Goal: Information Seeking & Learning: Learn about a topic

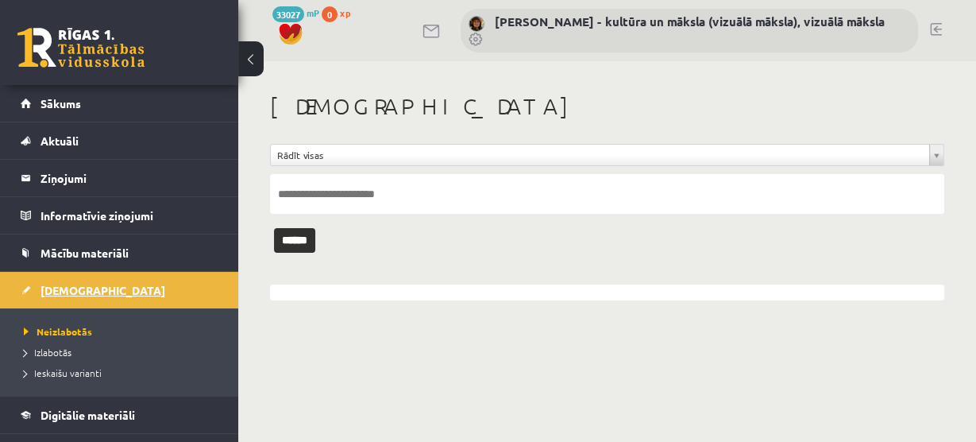
click at [68, 288] on span "[DEMOGRAPHIC_DATA]" at bounding box center [103, 290] width 125 height 14
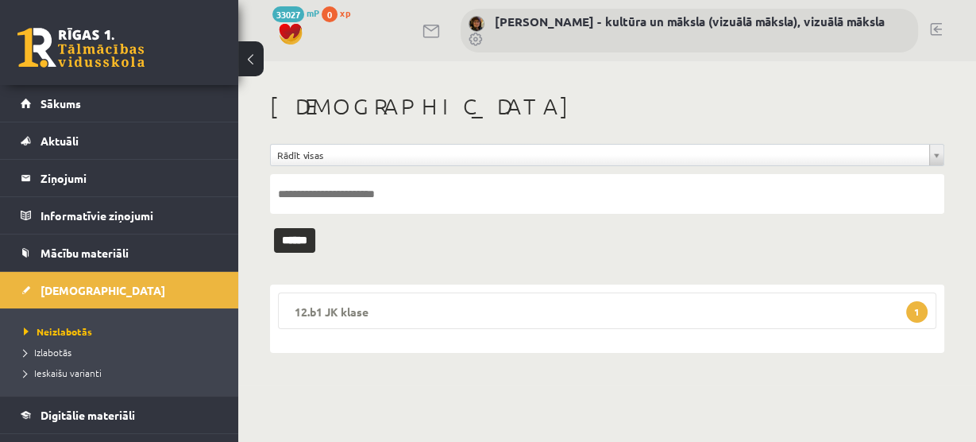
click at [913, 310] on span "1" at bounding box center [916, 311] width 21 height 21
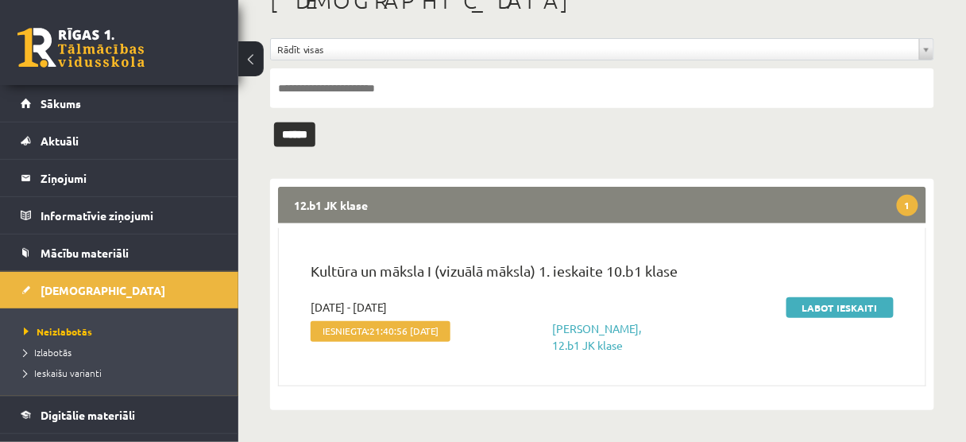
scroll to position [117, 0]
click at [838, 297] on link "Labot ieskaiti" at bounding box center [839, 307] width 107 height 21
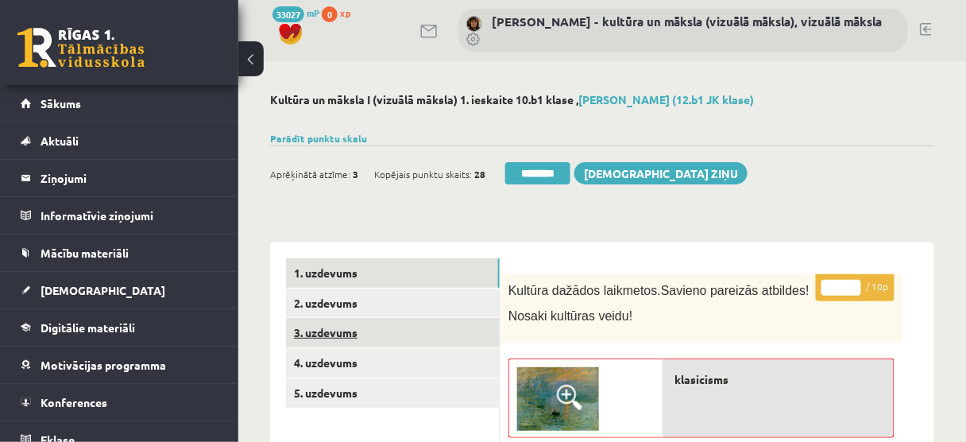
click at [421, 331] on link "3. uzdevums" at bounding box center [393, 332] width 214 height 29
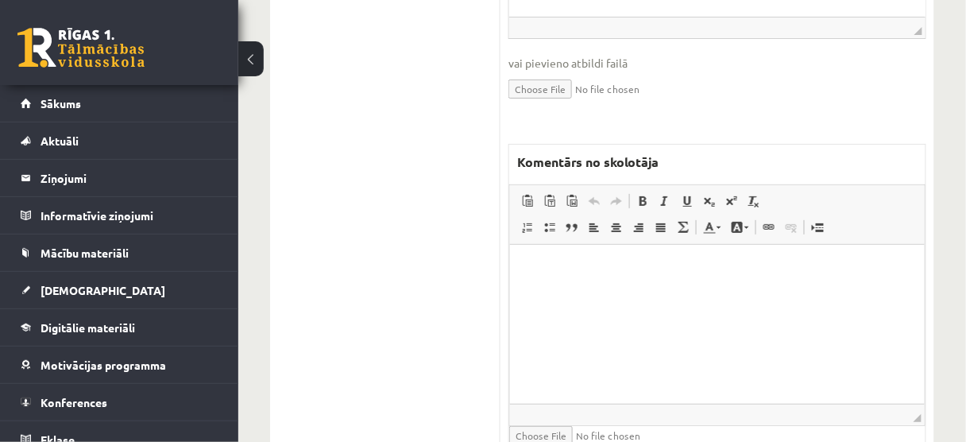
scroll to position [1525, 0]
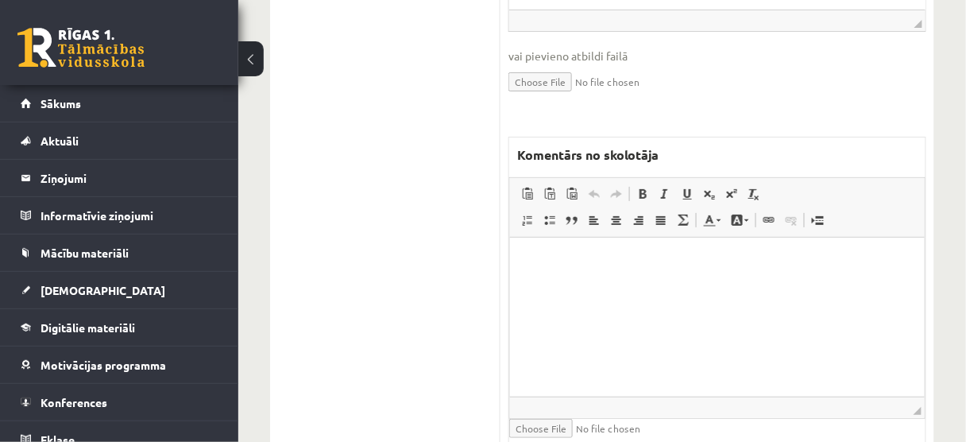
click at [523, 254] on html at bounding box center [716, 261] width 415 height 48
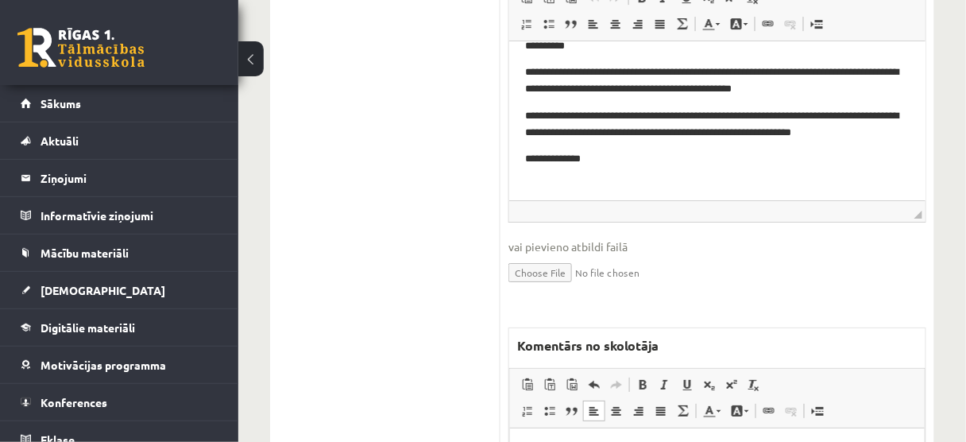
scroll to position [1461, 0]
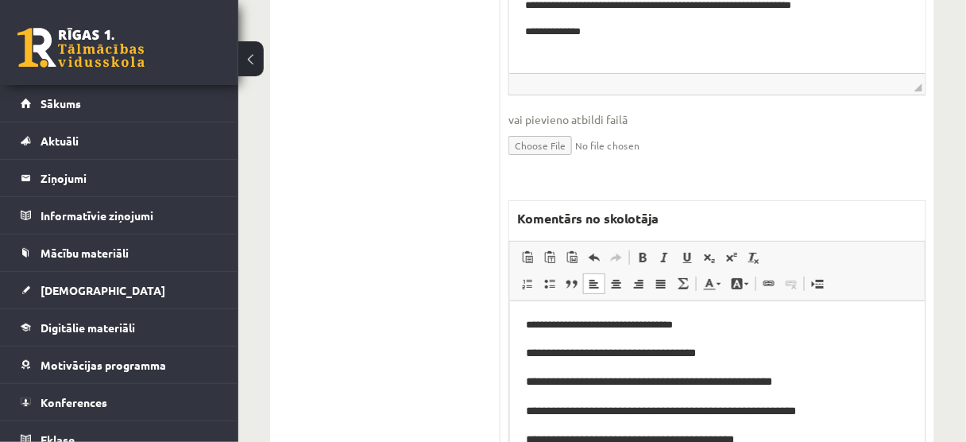
click at [656, 352] on span "**********" at bounding box center [610, 351] width 170 height 11
click at [733, 380] on span "**********" at bounding box center [648, 380] width 246 height 11
click at [757, 407] on span "**********" at bounding box center [660, 409] width 270 height 11
click at [720, 438] on span "**********" at bounding box center [629, 438] width 208 height 11
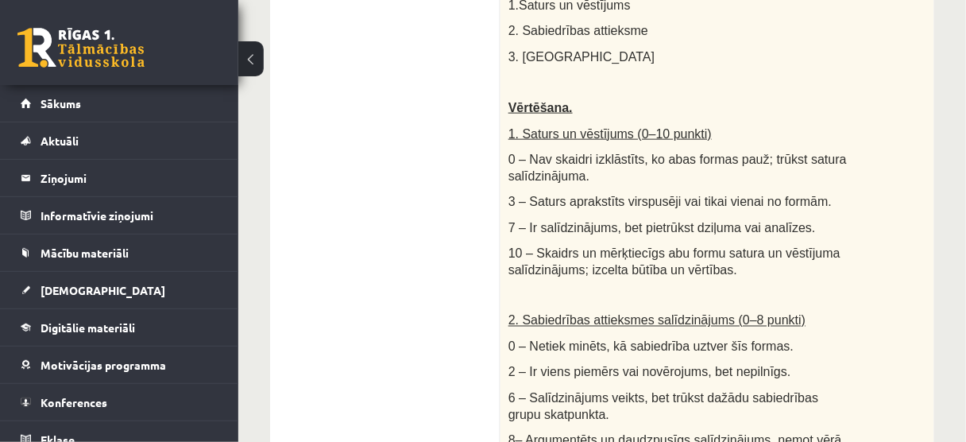
scroll to position [64, 0]
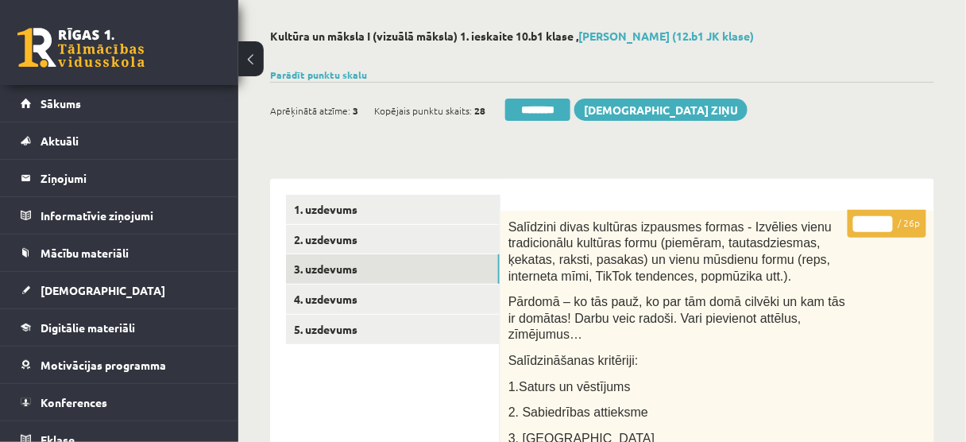
click at [888, 219] on input "*" at bounding box center [873, 224] width 40 height 16
type input "*"
click at [888, 219] on input "*" at bounding box center [873, 224] width 40 height 16
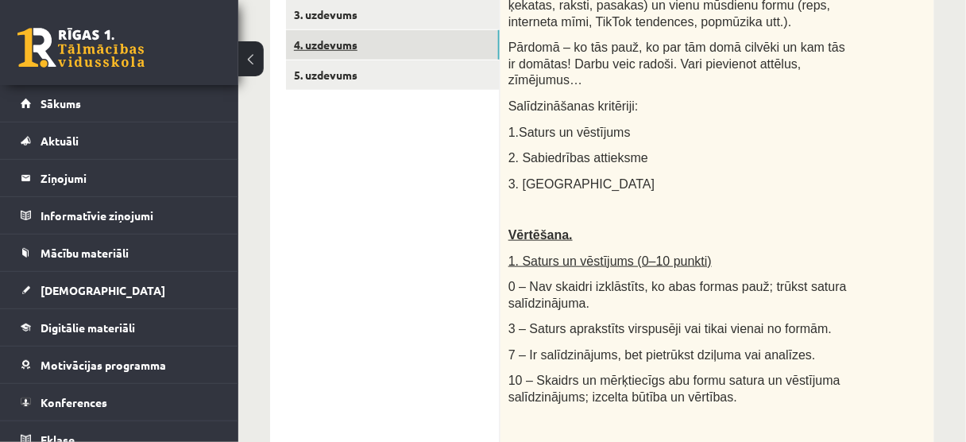
click at [429, 50] on link "4. uzdevums" at bounding box center [393, 44] width 214 height 29
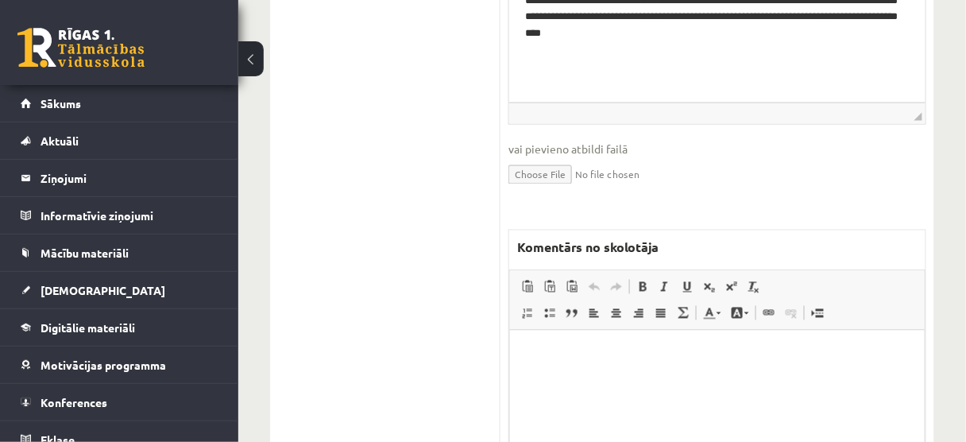
scroll to position [699, 0]
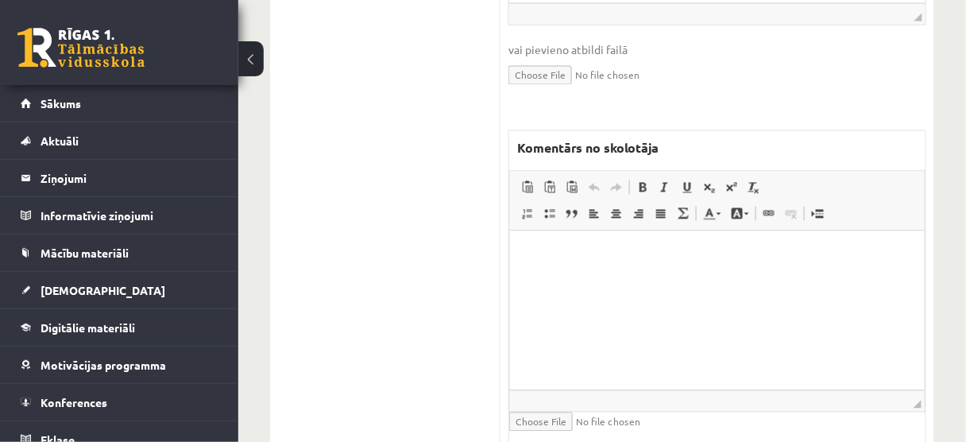
click at [531, 253] on p "Bagātinātā teksta redaktors, wiswyg-editor-47024893142600-1757184502-772" at bounding box center [716, 254] width 383 height 17
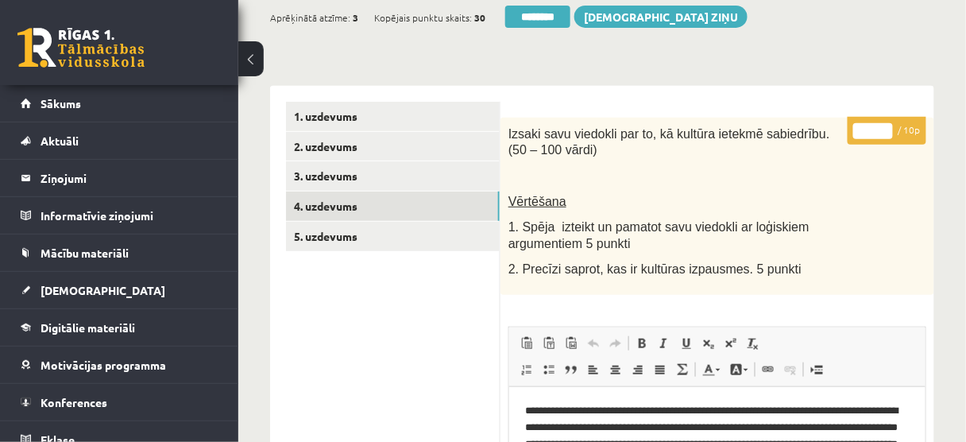
scroll to position [127, 0]
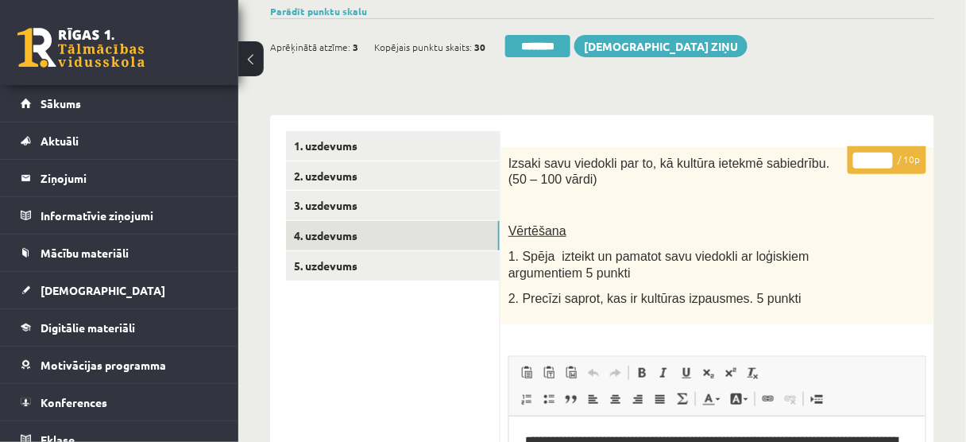
type input "*"
click at [882, 154] on input "*" at bounding box center [873, 160] width 40 height 16
click at [436, 261] on link "5. uzdevums" at bounding box center [393, 265] width 214 height 29
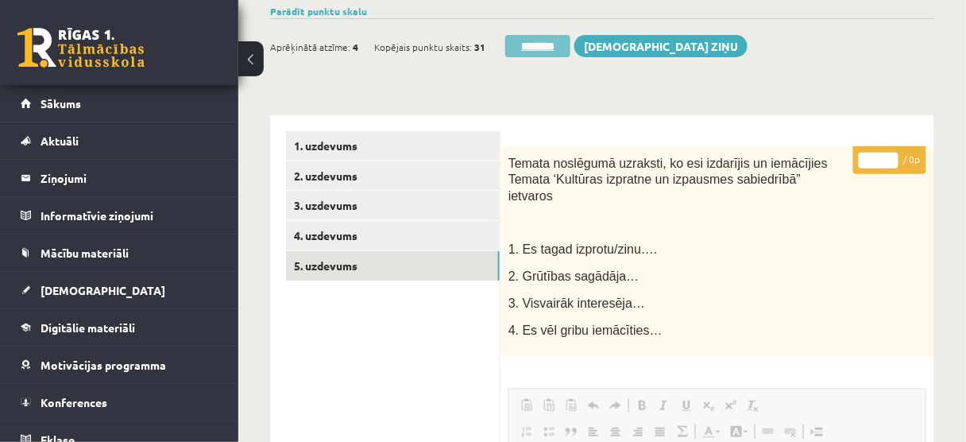
scroll to position [0, 0]
click at [555, 52] on input "********" at bounding box center [537, 46] width 65 height 22
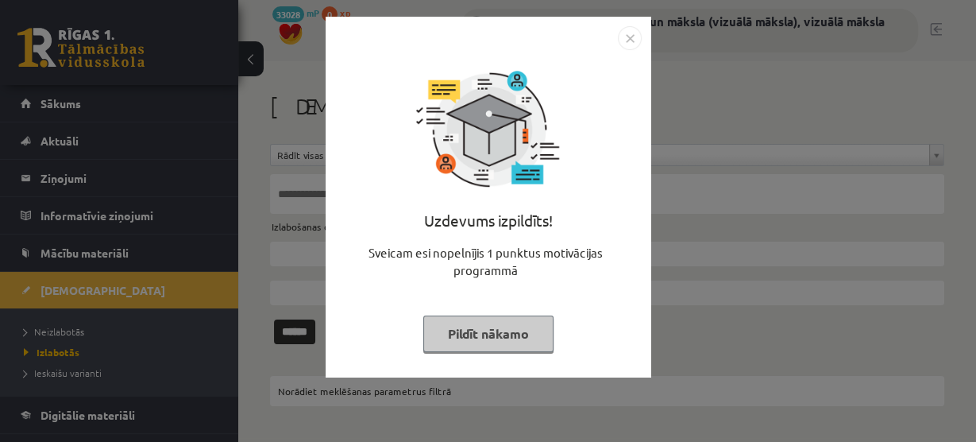
click at [488, 322] on button "Pildīt nākamo" at bounding box center [488, 333] width 130 height 37
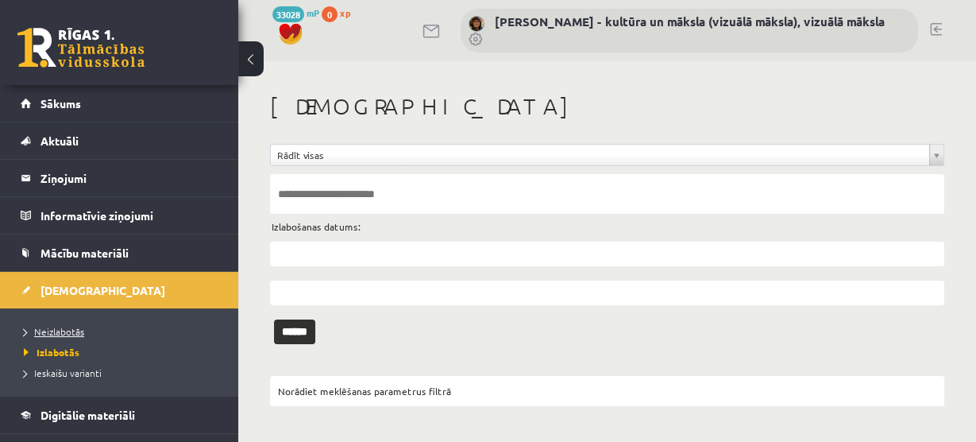
click at [83, 328] on span "Neizlabotās" at bounding box center [54, 331] width 60 height 13
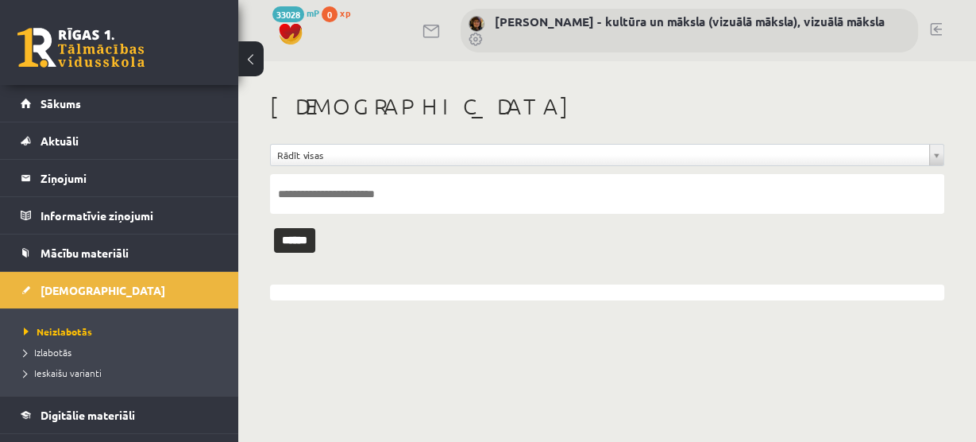
click at [340, 366] on body "0 Dāvanas 33028 mP 0 xp Ilze Kolka - kultūra un māksla (vizuālā māksla), vizuāl…" at bounding box center [488, 221] width 976 height 442
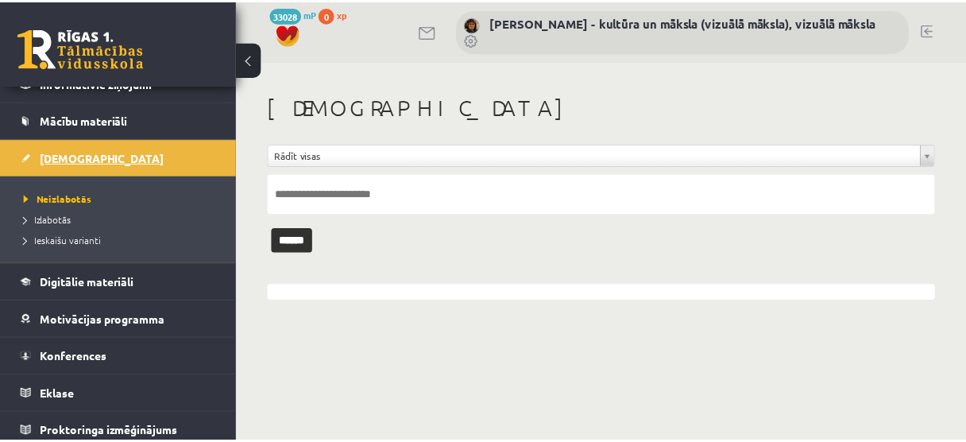
scroll to position [137, 0]
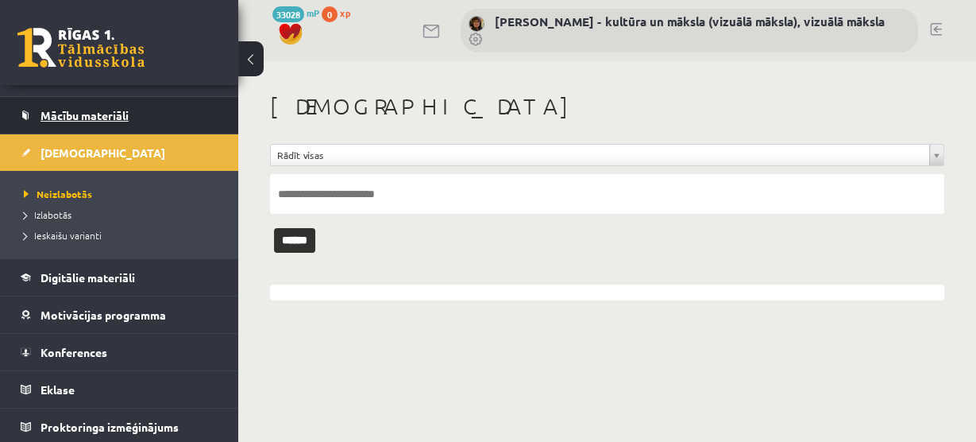
click at [110, 113] on span "Mācību materiāli" at bounding box center [85, 115] width 88 height 14
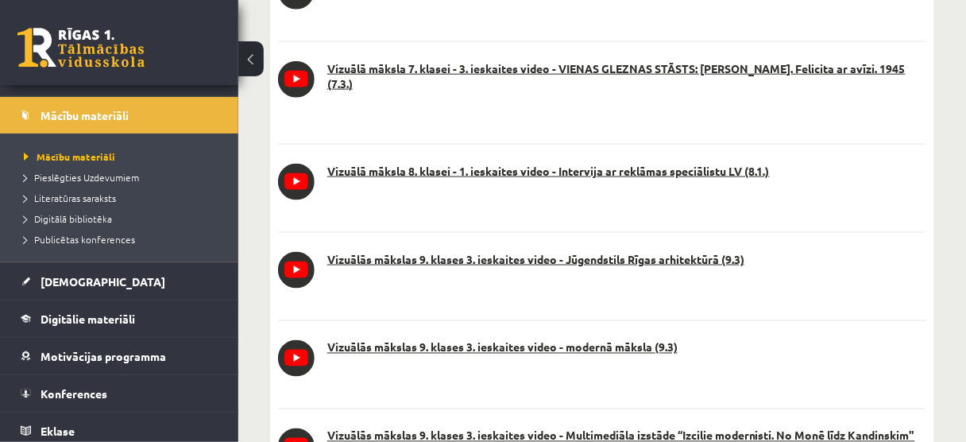
scroll to position [3495, 0]
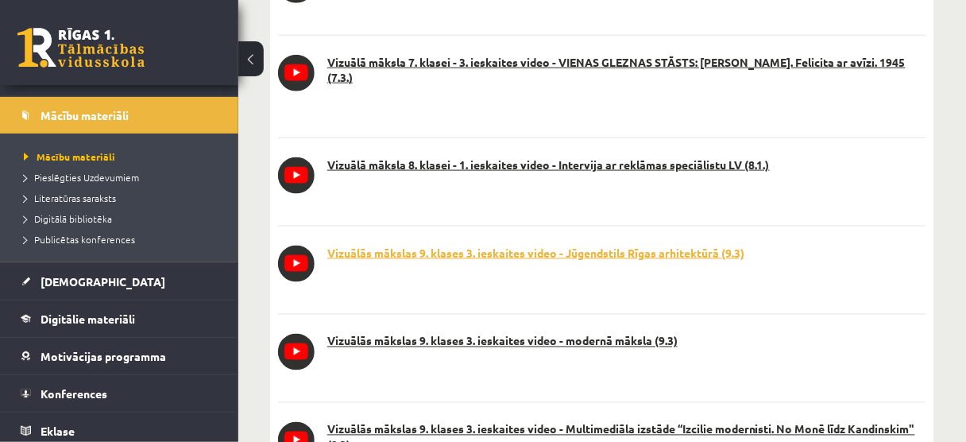
click at [522, 245] on link "Vizuālās mākslas 9. klases 3. ieskaites video - Jūgendstils Rīgas arhitektūrā (…" at bounding box center [602, 253] width 648 height 16
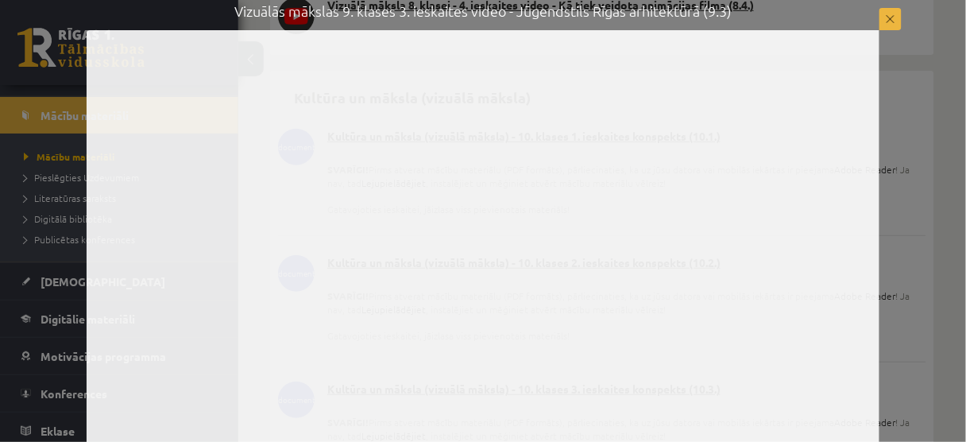
scroll to position [4766, 0]
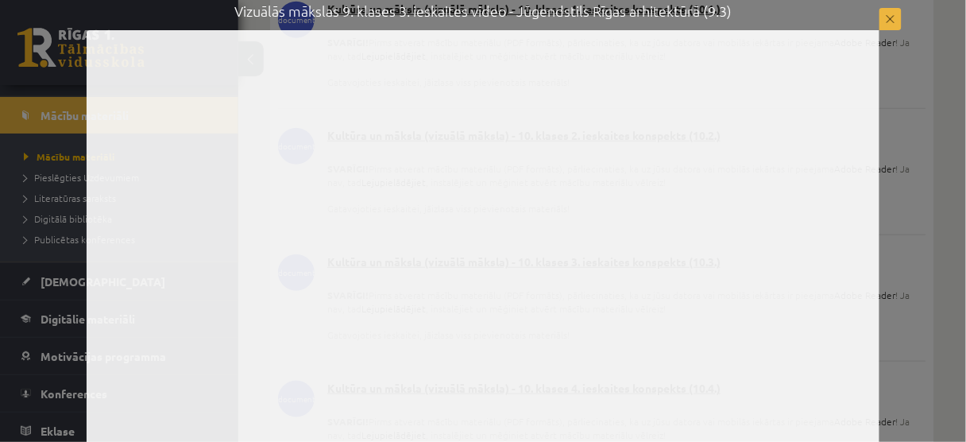
drag, startPoint x: 886, startPoint y: 17, endPoint x: 851, endPoint y: 36, distance: 39.8
click at [886, 17] on button at bounding box center [890, 19] width 22 height 22
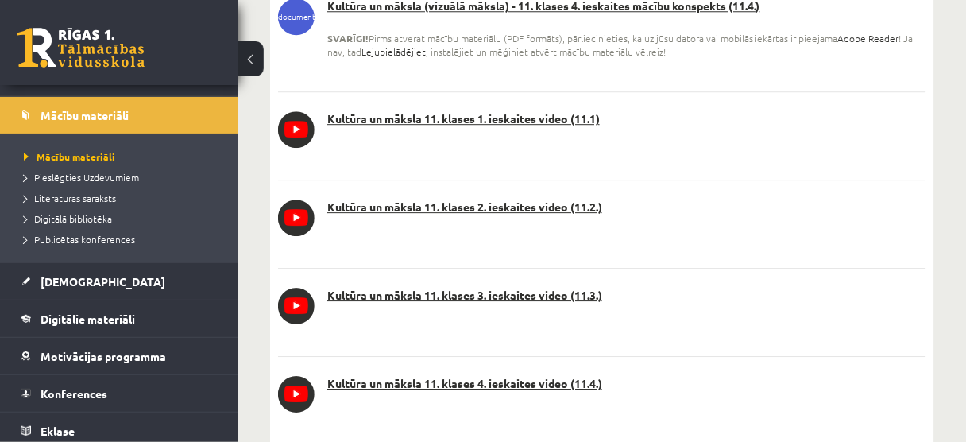
scroll to position [5592, 0]
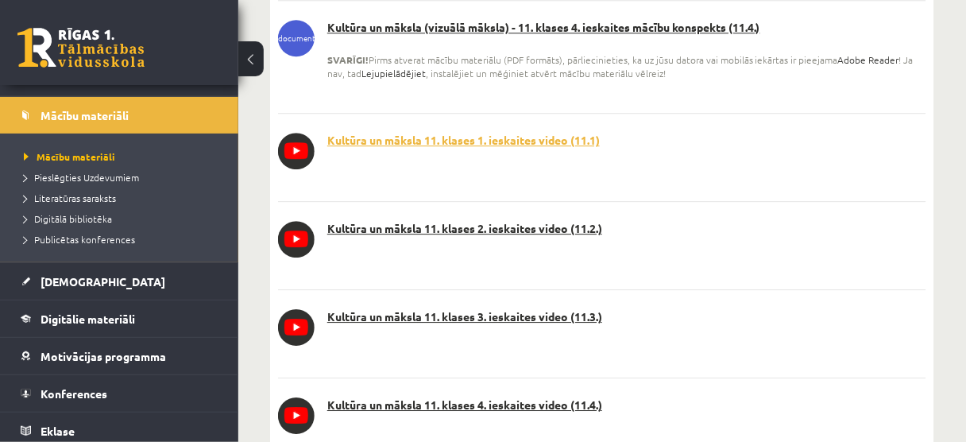
click at [478, 133] on link "Kultūra un māksla 11. klases 1. ieskaites video (11.1)" at bounding box center [602, 141] width 648 height 16
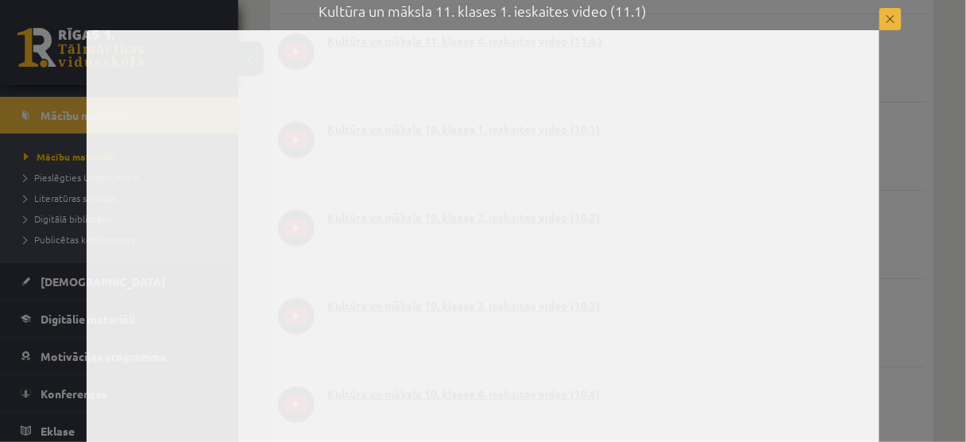
scroll to position [5973, 0]
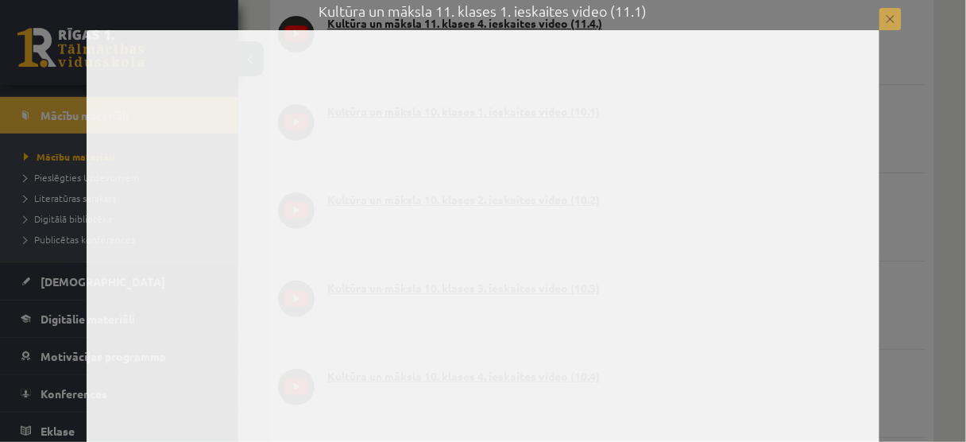
click at [890, 19] on button at bounding box center [890, 19] width 22 height 22
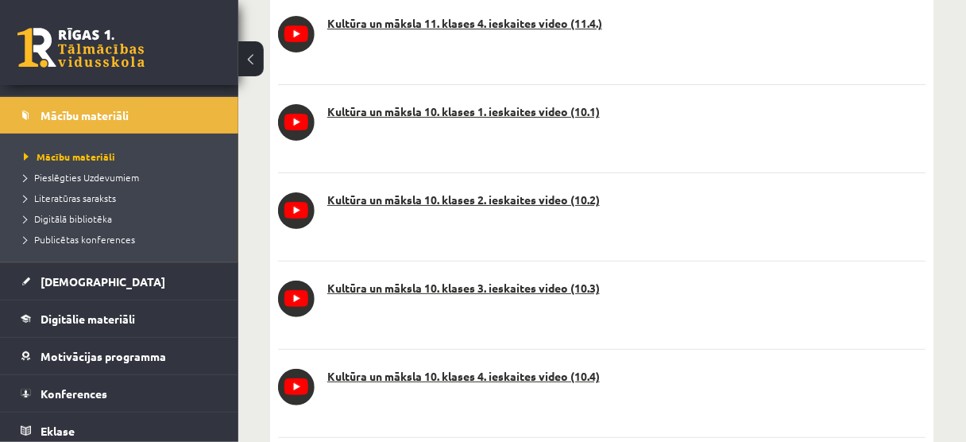
scroll to position [5846, 0]
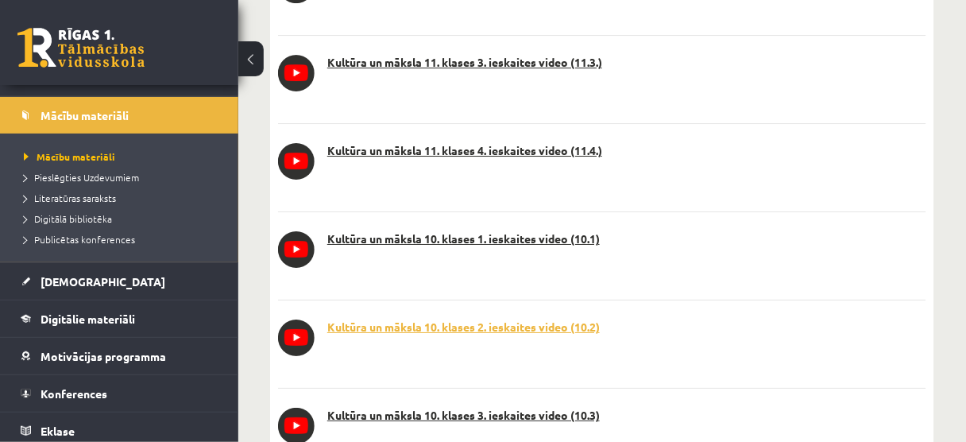
click at [459, 319] on link "Kultūra un māksla 10. klases 2. ieskaites video (10.2)" at bounding box center [602, 327] width 648 height 16
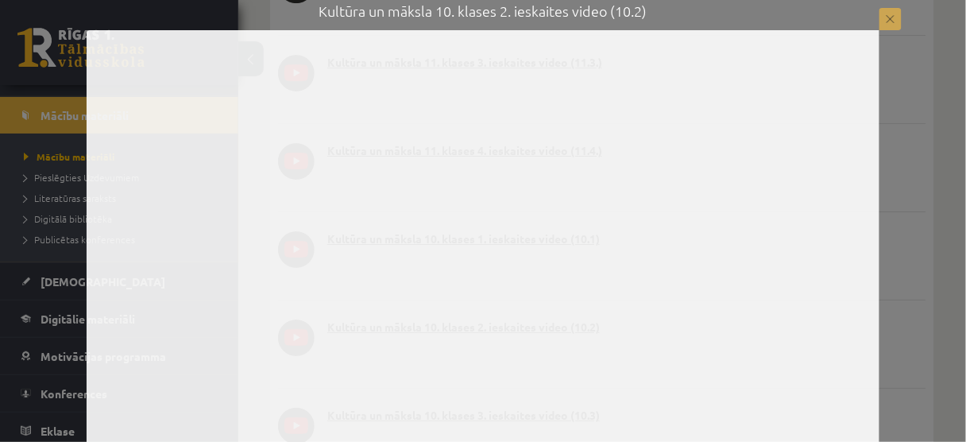
click at [886, 17] on button at bounding box center [890, 19] width 22 height 22
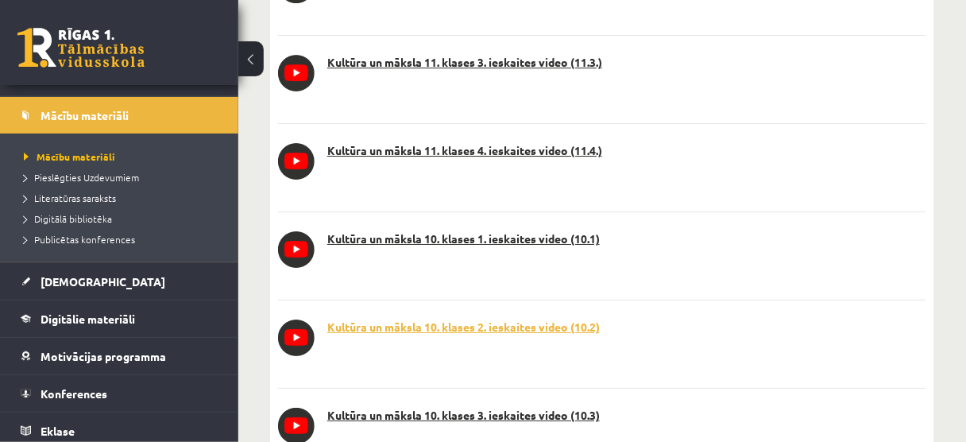
click at [470, 319] on link "Kultūra un māksla 10. klases 2. ieskaites video (10.2)" at bounding box center [602, 327] width 648 height 16
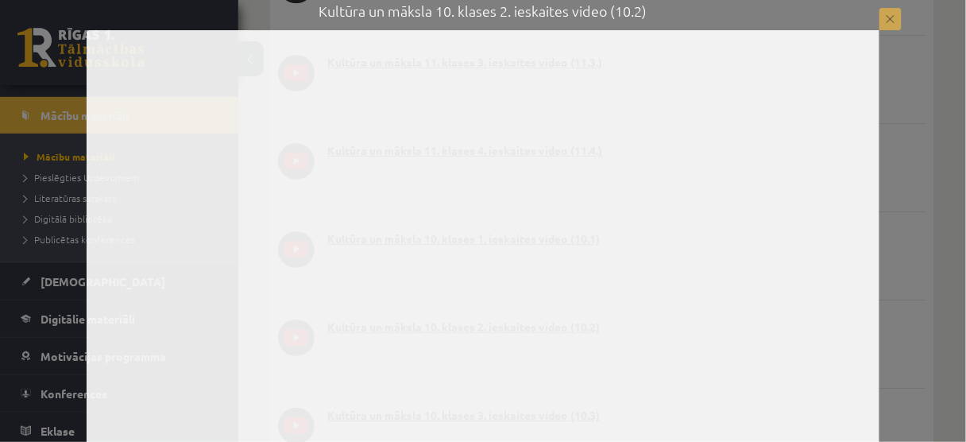
click at [890, 19] on button at bounding box center [890, 19] width 22 height 22
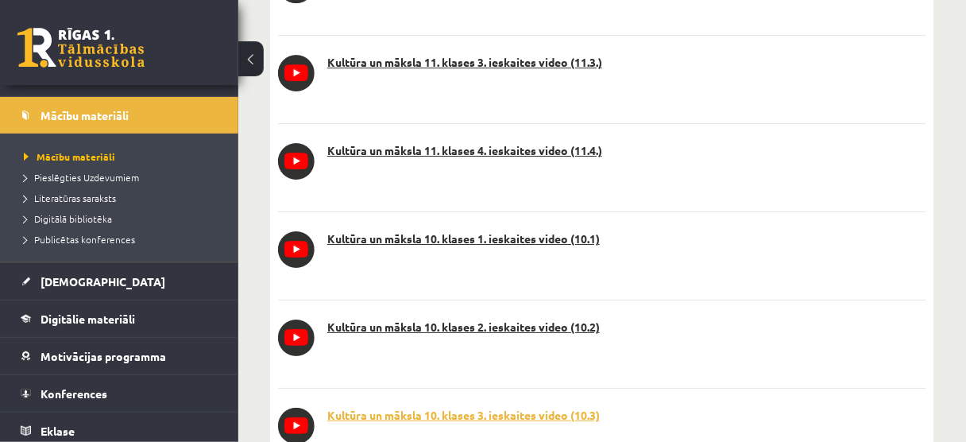
click at [505, 407] on link "Kultūra un māksla 10. klases 3. ieskaites video (10.3)" at bounding box center [602, 415] width 648 height 16
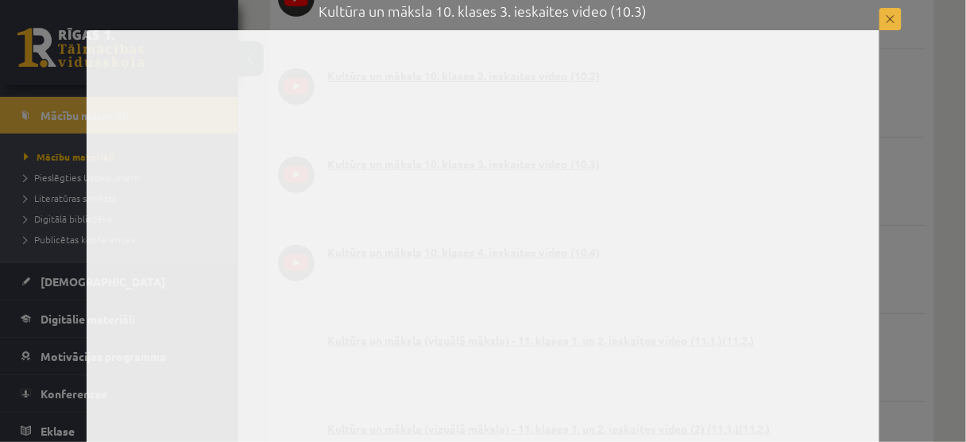
scroll to position [6100, 0]
click at [888, 17] on button at bounding box center [890, 19] width 22 height 22
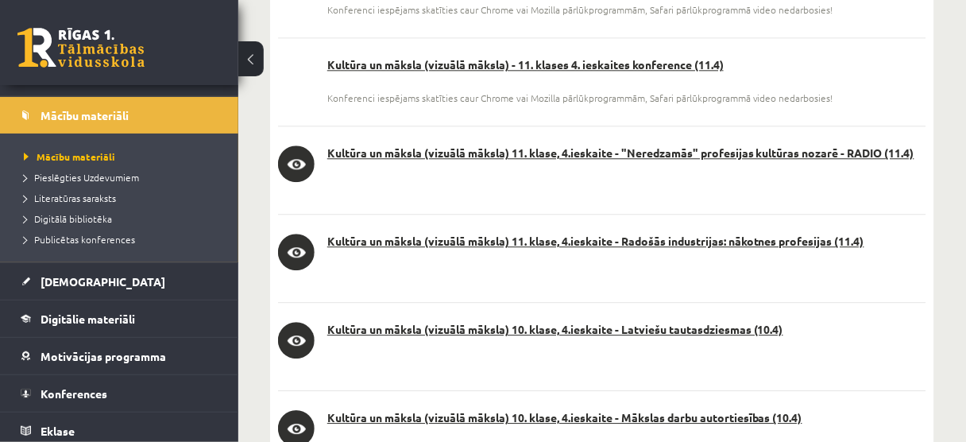
scroll to position [7244, 0]
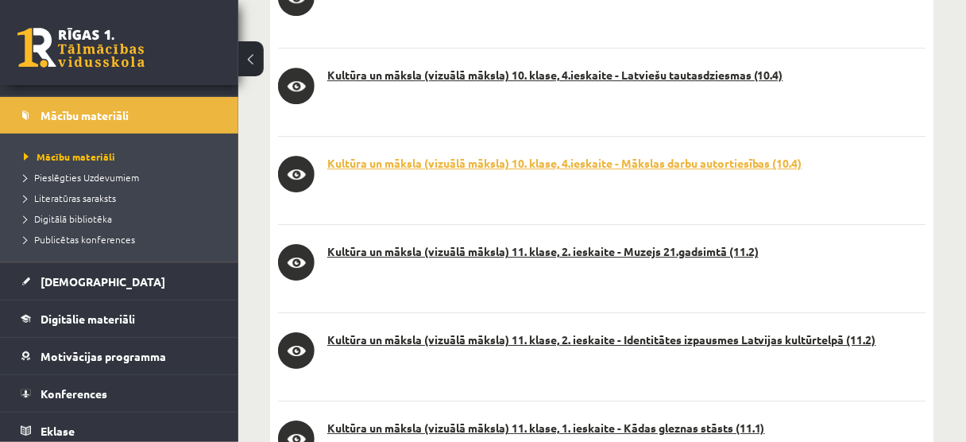
click at [587, 156] on link "Kultūra un māksla (vizuālā māksla) 10. klase, 4.ieskaite - Mākslas darbu autort…" at bounding box center [602, 164] width 648 height 16
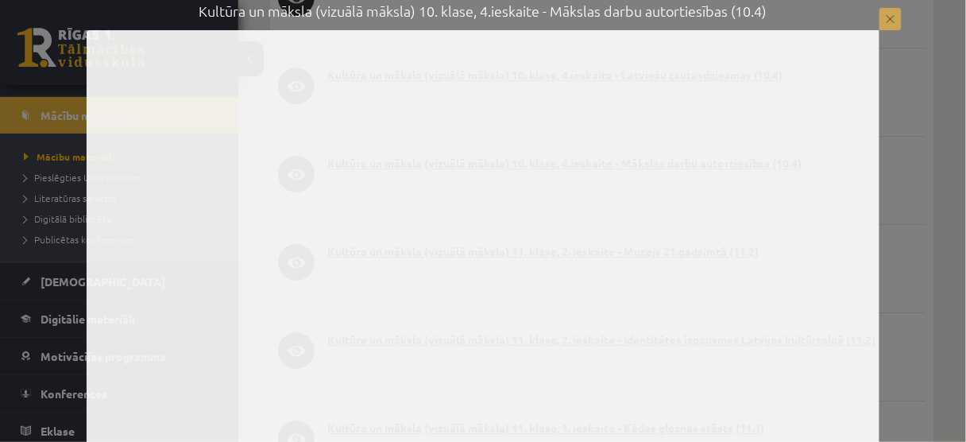
click at [892, 19] on button at bounding box center [890, 19] width 22 height 22
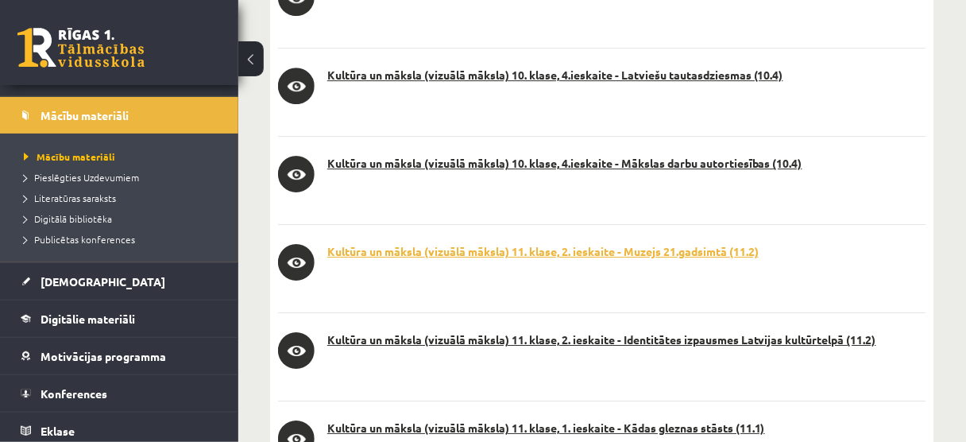
scroll to position [7498, 0]
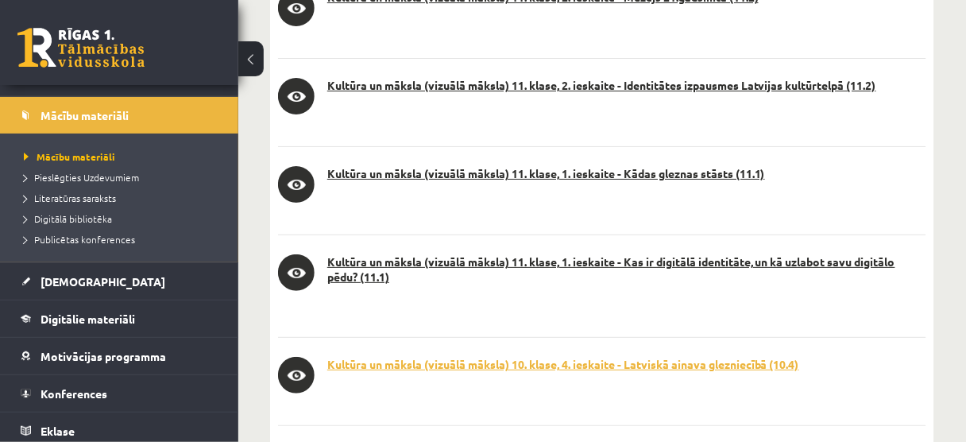
click at [599, 357] on link "Kultūra un māksla (vizuālā māksla) 10. klase, 4. ieskaite - Latviskā ainava gle…" at bounding box center [602, 365] width 648 height 16
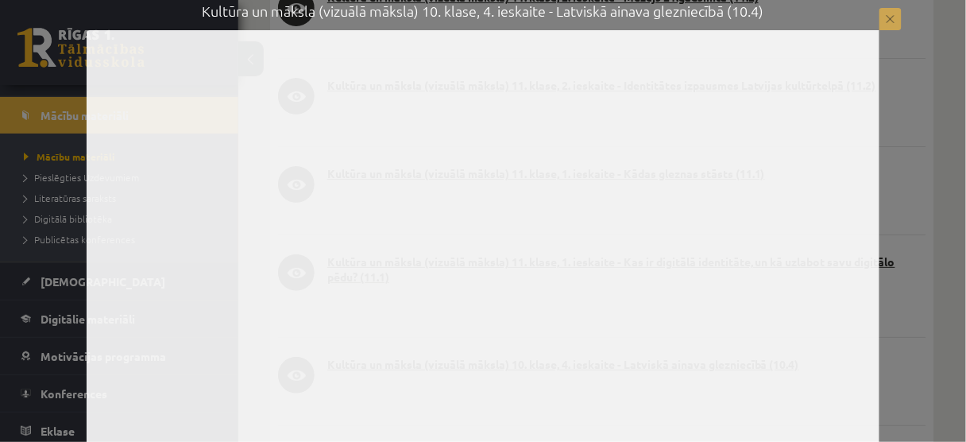
click at [886, 14] on button at bounding box center [890, 19] width 22 height 22
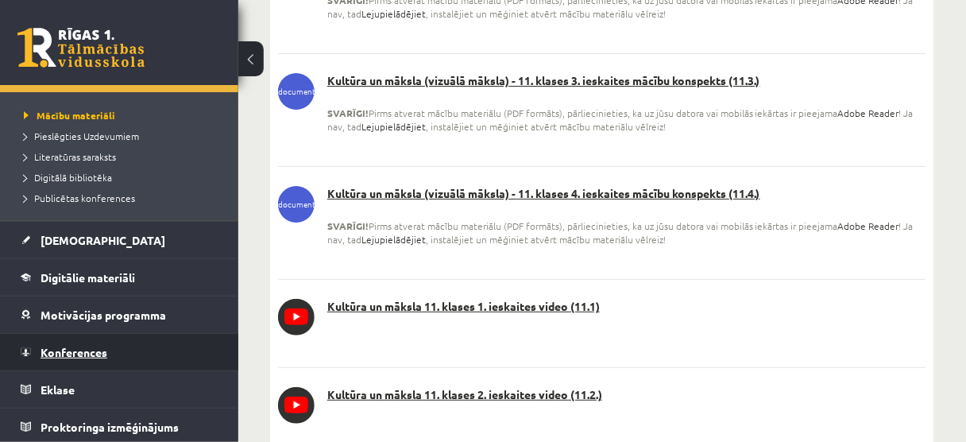
scroll to position [9150, 0]
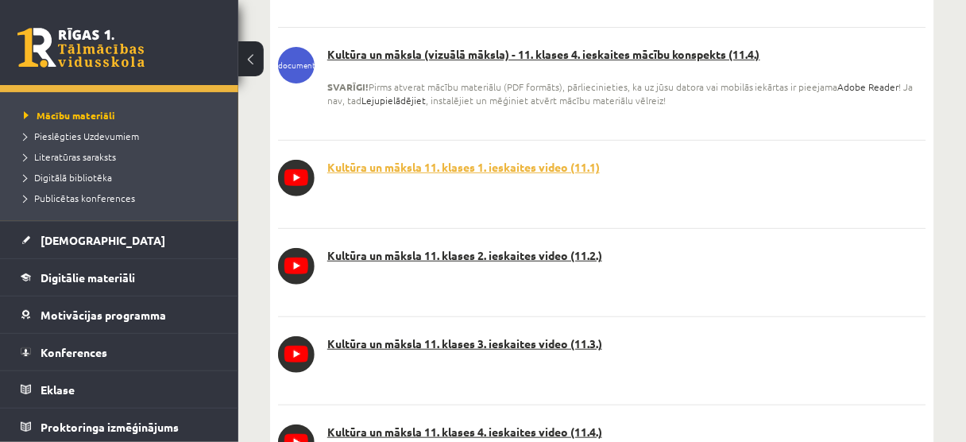
click at [454, 160] on link "Kultūra un māksla 11. klases 1. ieskaites video (11.1)" at bounding box center [602, 168] width 648 height 16
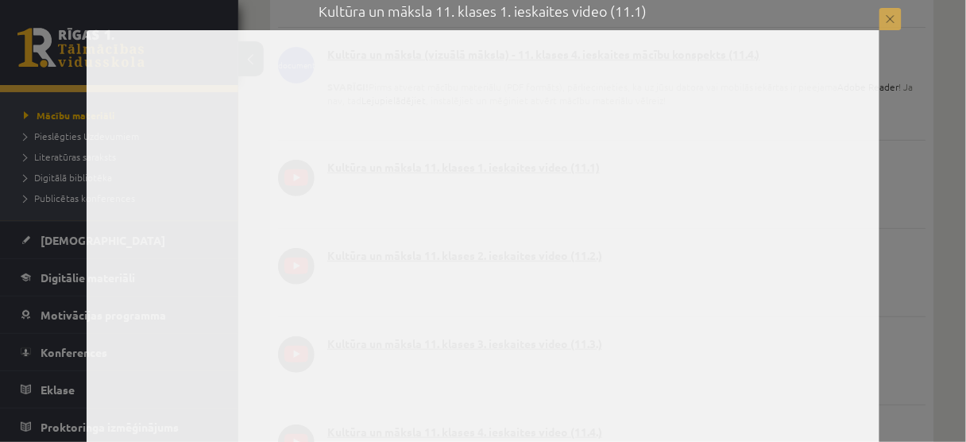
click at [896, 20] on button at bounding box center [890, 19] width 22 height 22
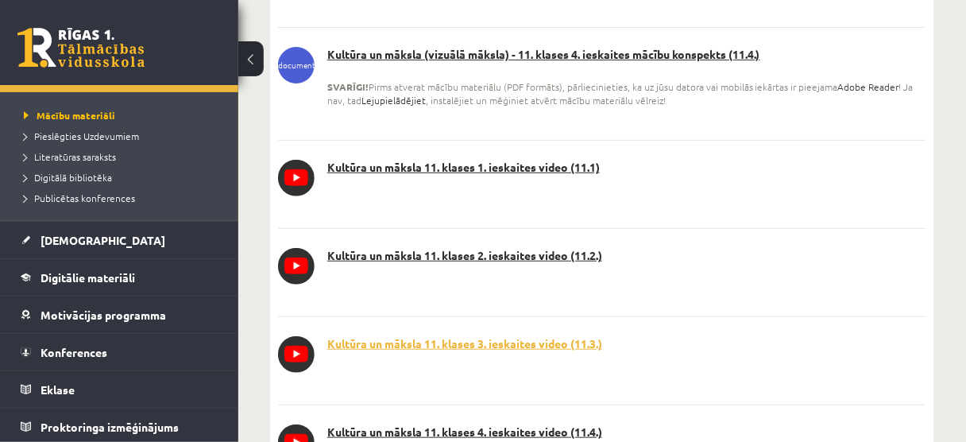
click at [479, 336] on link "Kultūra un māksla 11. klases 3. ieskaites video (11.3.)" at bounding box center [602, 344] width 648 height 16
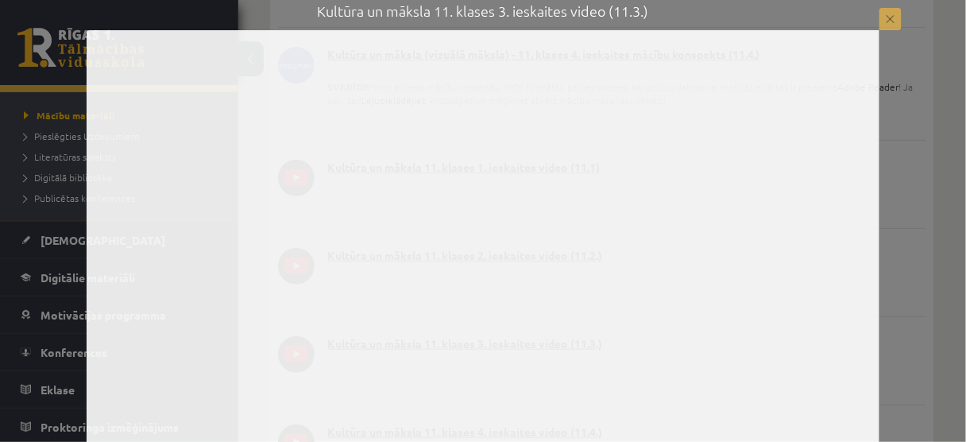
click at [890, 23] on button at bounding box center [890, 19] width 22 height 22
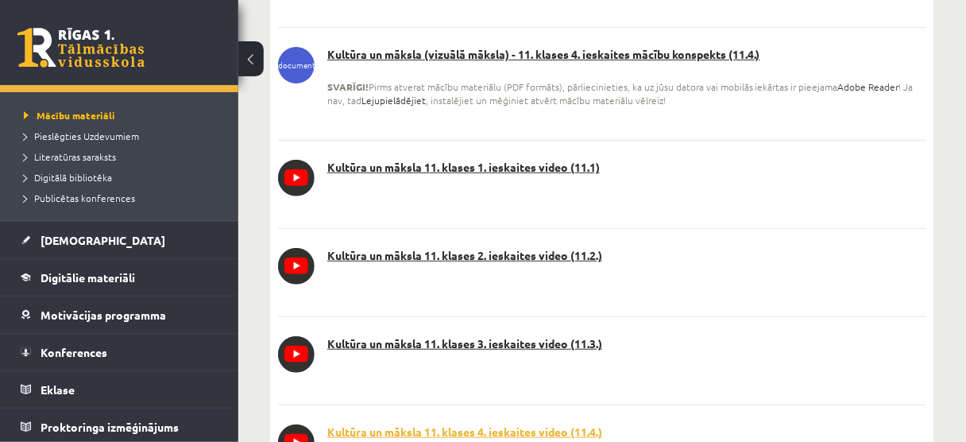
click at [515, 424] on link "Kultūra un māksla 11. klases 4. ieskaites video (11.4.)" at bounding box center [602, 432] width 648 height 16
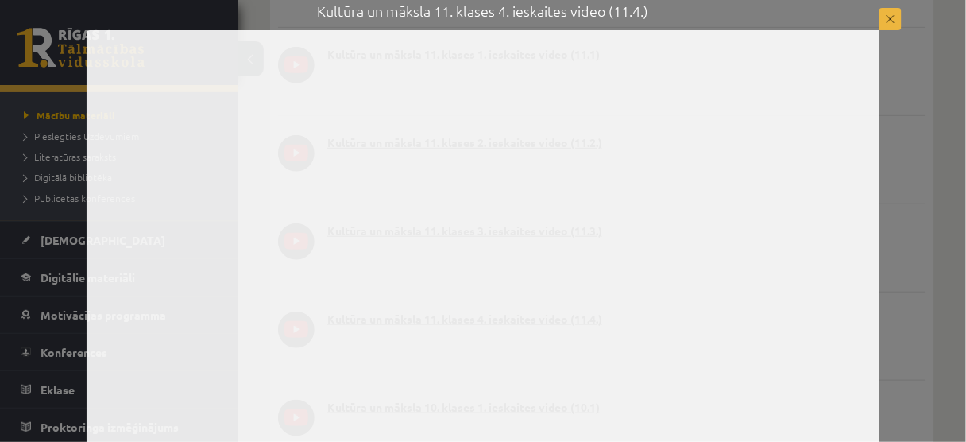
scroll to position [9277, 0]
click at [890, 19] on button at bounding box center [890, 19] width 22 height 22
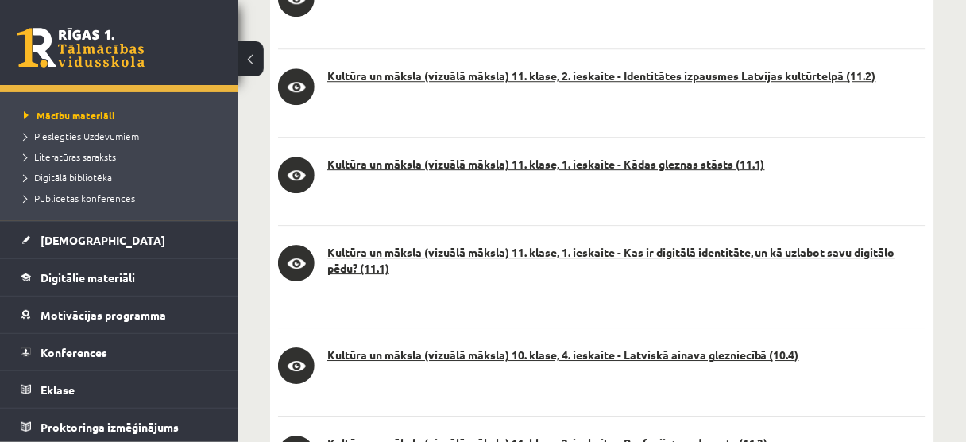
scroll to position [14932, 0]
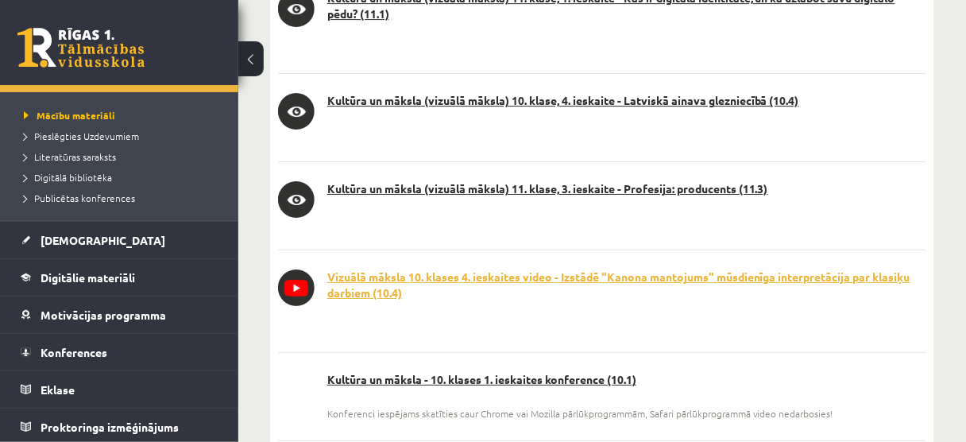
click at [504, 269] on link "Vizuālā māksla 10. klases 4. ieskaites video - Izstādē "Kanona mantojums" mūsdi…" at bounding box center [602, 284] width 648 height 31
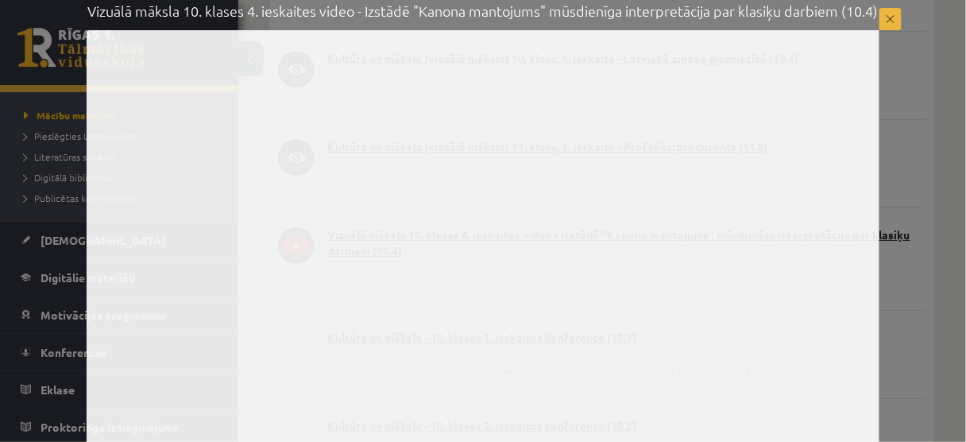
scroll to position [14996, 0]
click at [892, 22] on button at bounding box center [890, 19] width 22 height 22
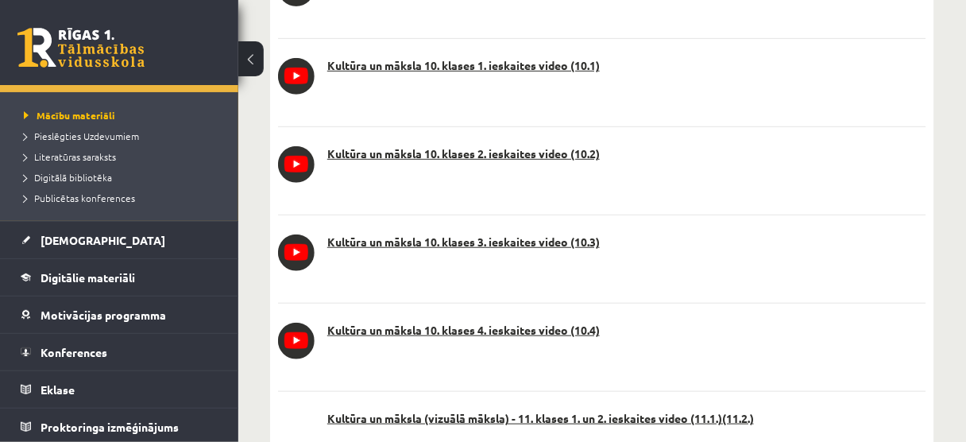
scroll to position [16839, 0]
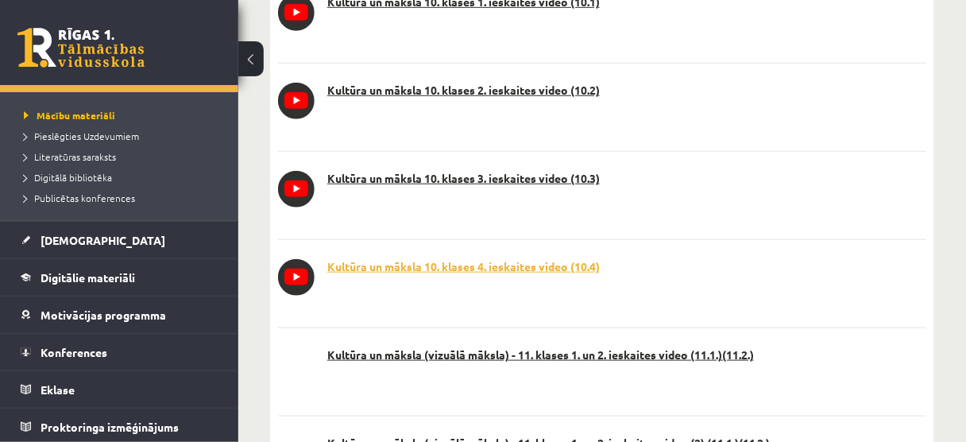
click at [528, 259] on link "Kultūra un māksla 10. klases 4. ieskaites video (10.4)" at bounding box center [602, 267] width 648 height 16
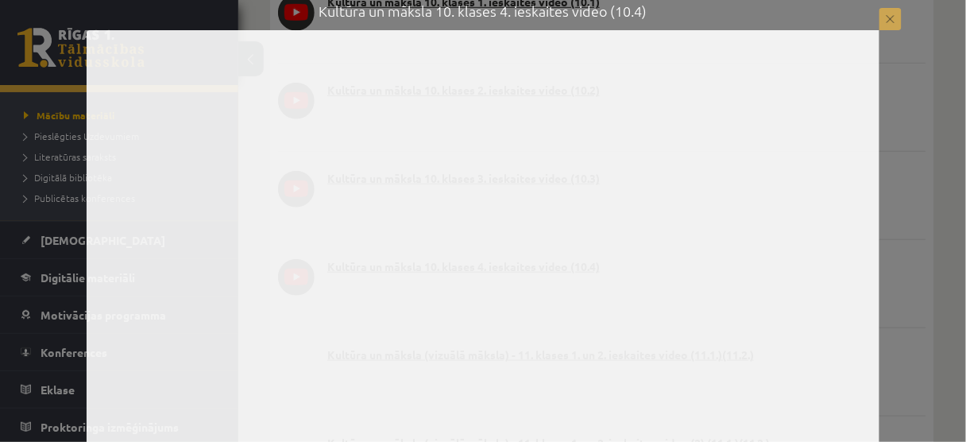
click at [891, 21] on button at bounding box center [890, 19] width 22 height 22
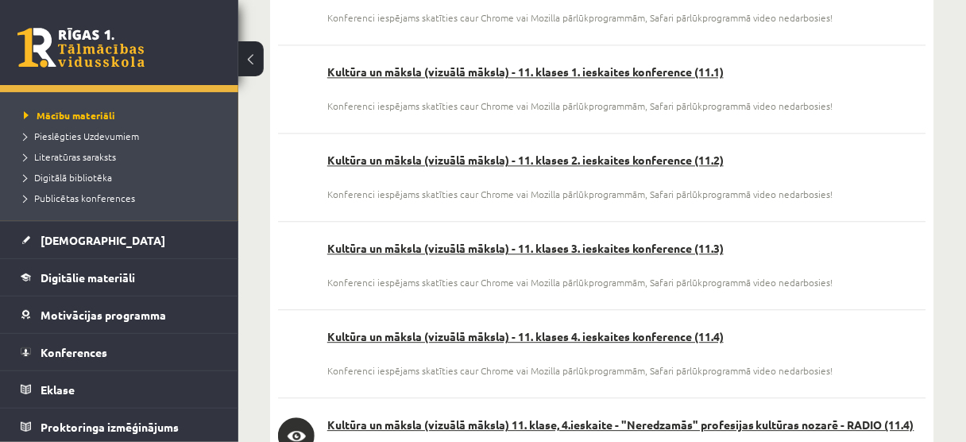
scroll to position [17665, 0]
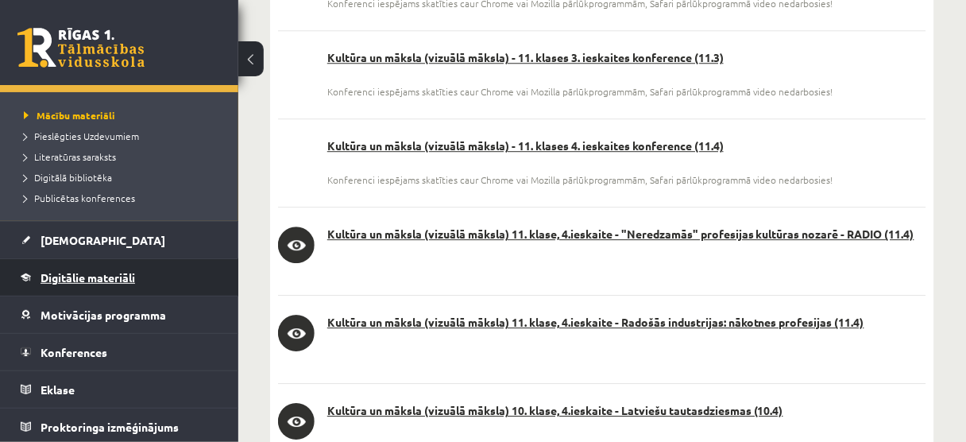
click at [111, 278] on span "Digitālie materiāli" at bounding box center [88, 277] width 95 height 14
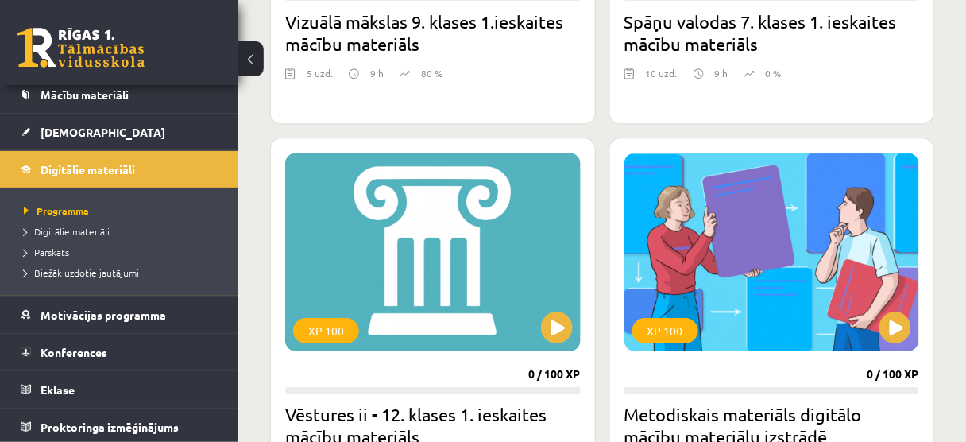
scroll to position [973, 0]
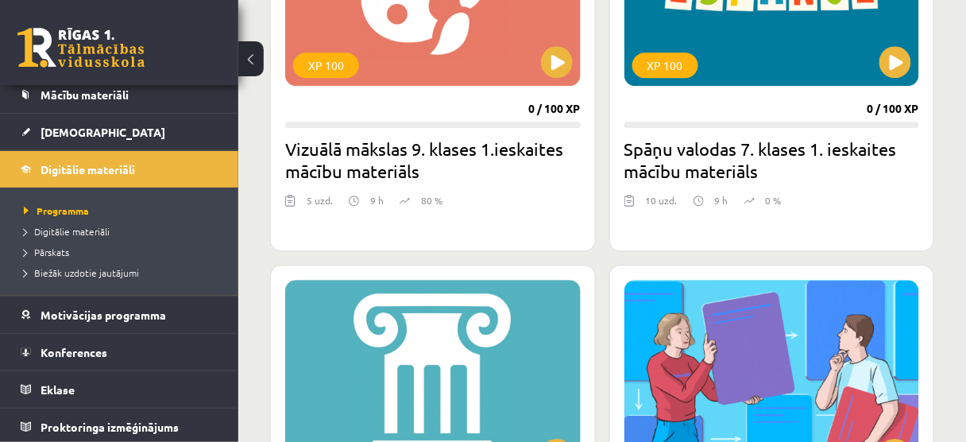
click at [383, 154] on h2 "Vizuālā mākslas 9. klases 1.ieskaites mācību materiāls" at bounding box center [432, 159] width 295 height 44
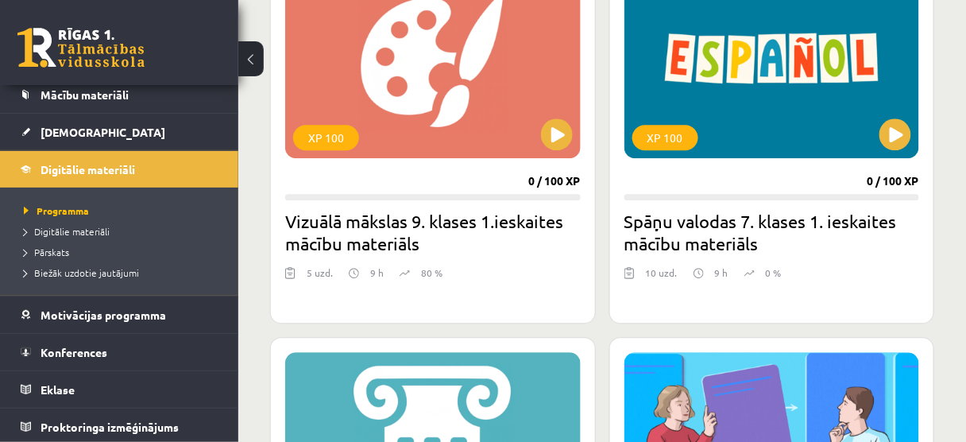
scroll to position [846, 0]
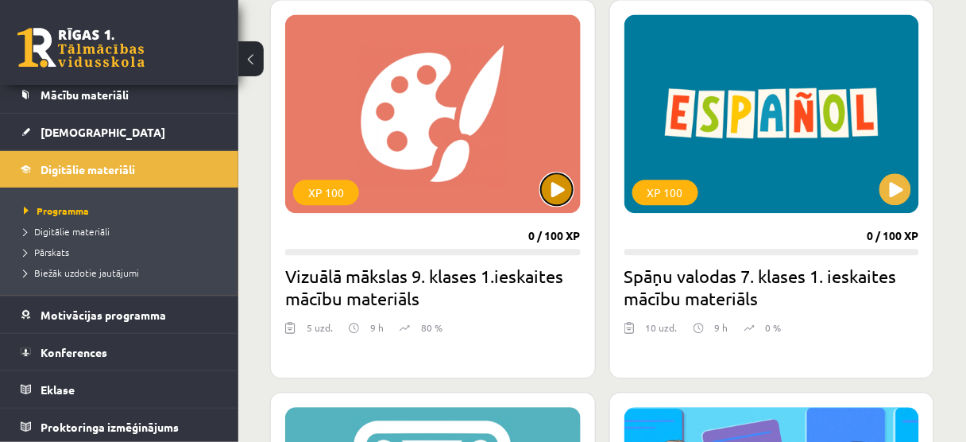
click at [559, 188] on button at bounding box center [557, 189] width 32 height 32
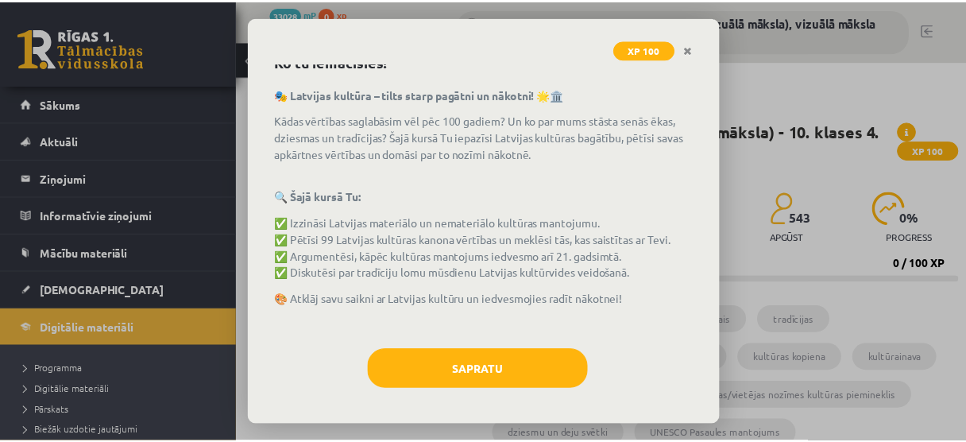
scroll to position [82, 0]
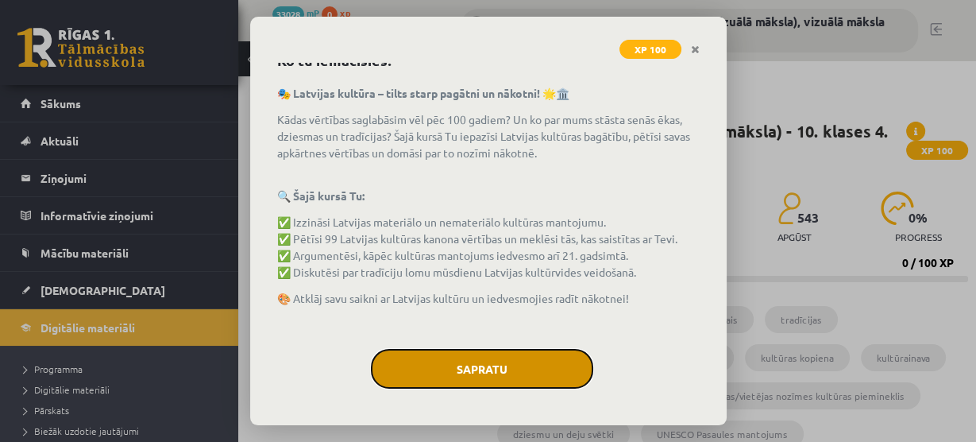
click at [480, 369] on button "Sapratu" at bounding box center [482, 369] width 222 height 40
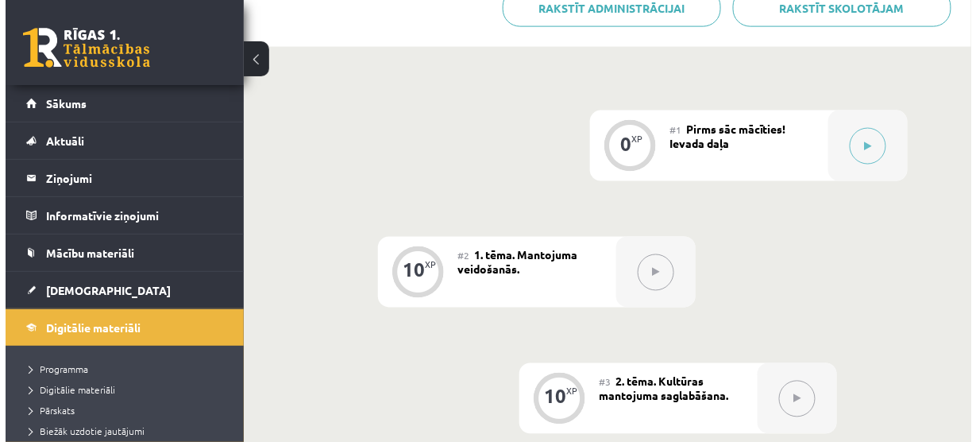
scroll to position [572, 0]
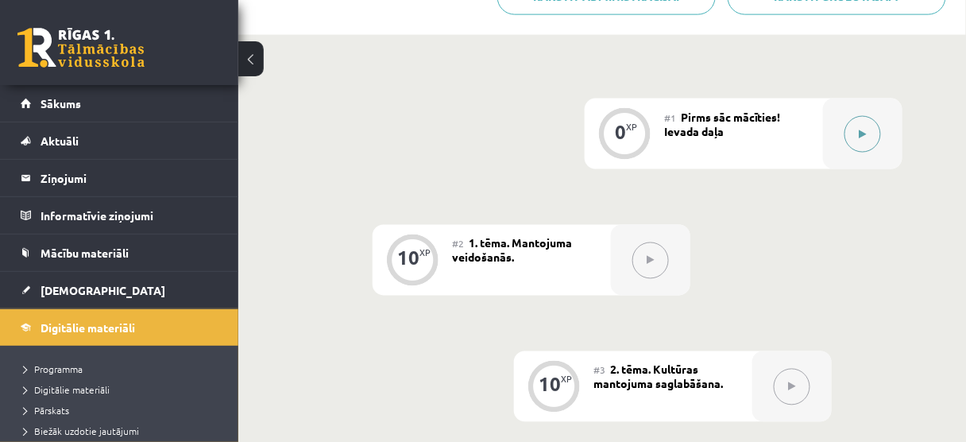
click at [861, 131] on icon at bounding box center [862, 134] width 7 height 10
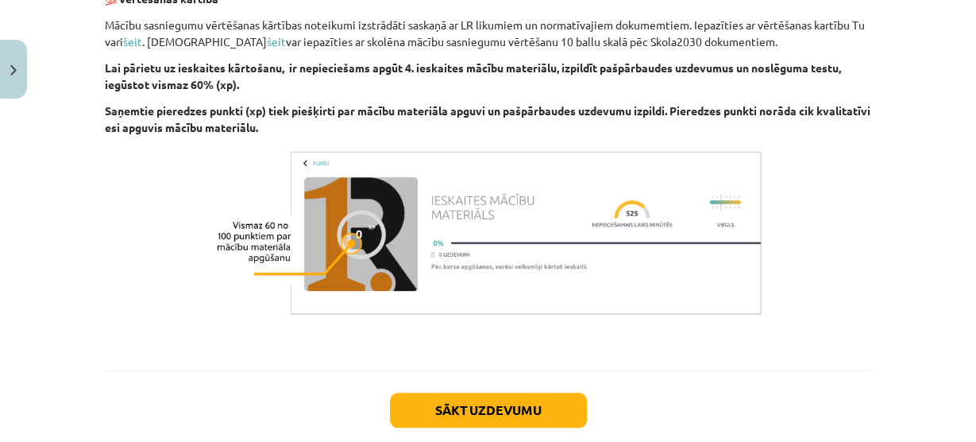
scroll to position [1231, 0]
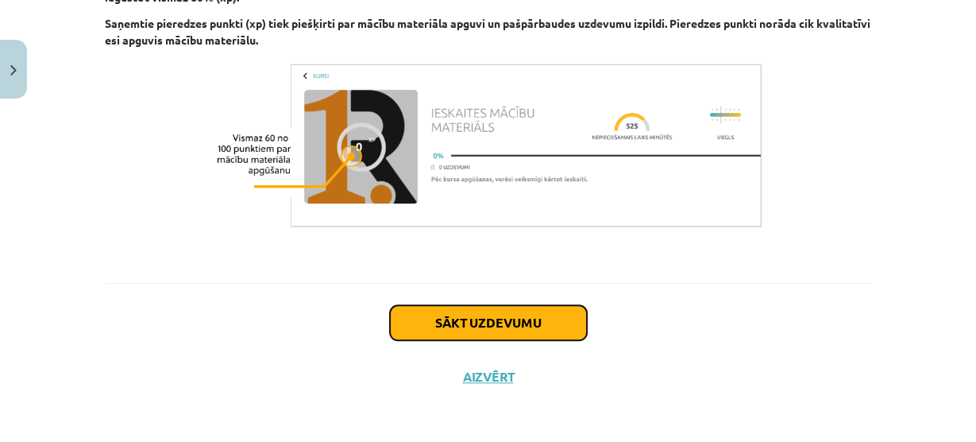
click at [480, 322] on button "Sākt uzdevumu" at bounding box center [488, 322] width 197 height 35
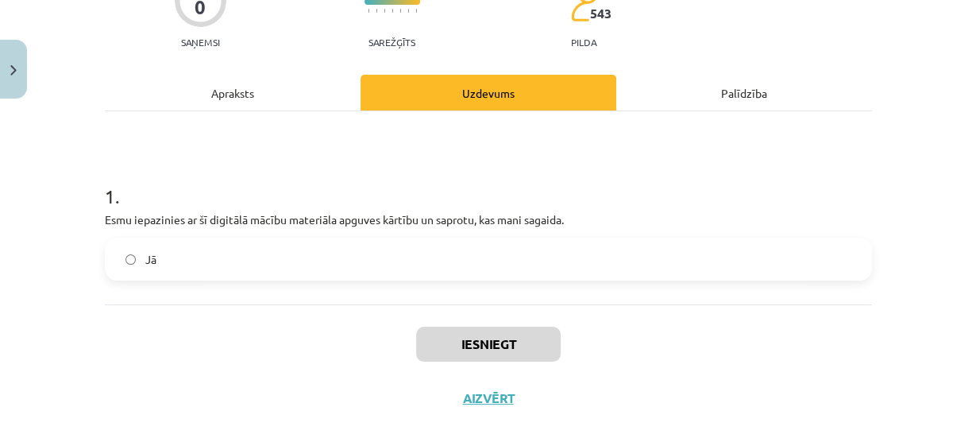
scroll to position [166, 0]
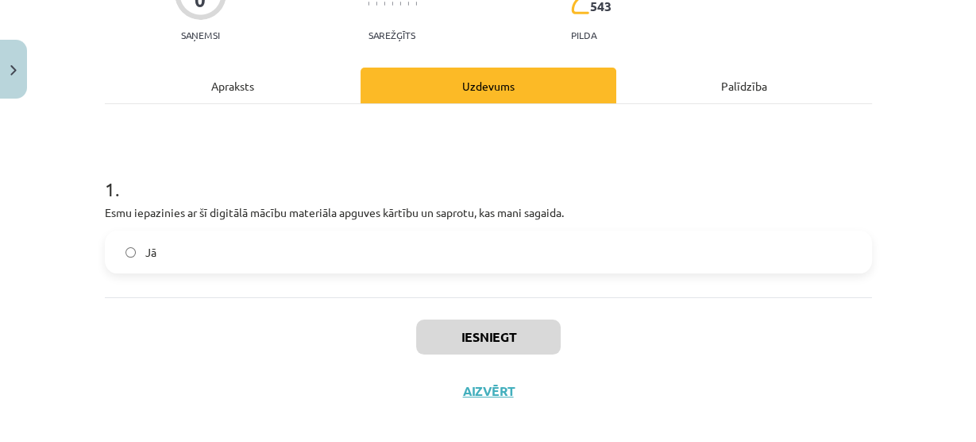
click at [118, 252] on label "Jā" at bounding box center [488, 252] width 764 height 40
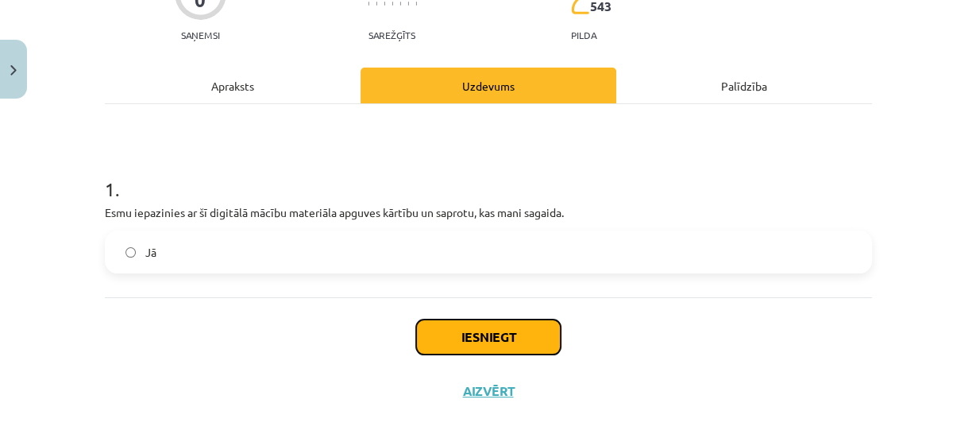
click at [495, 331] on button "Iesniegt" at bounding box center [488, 336] width 145 height 35
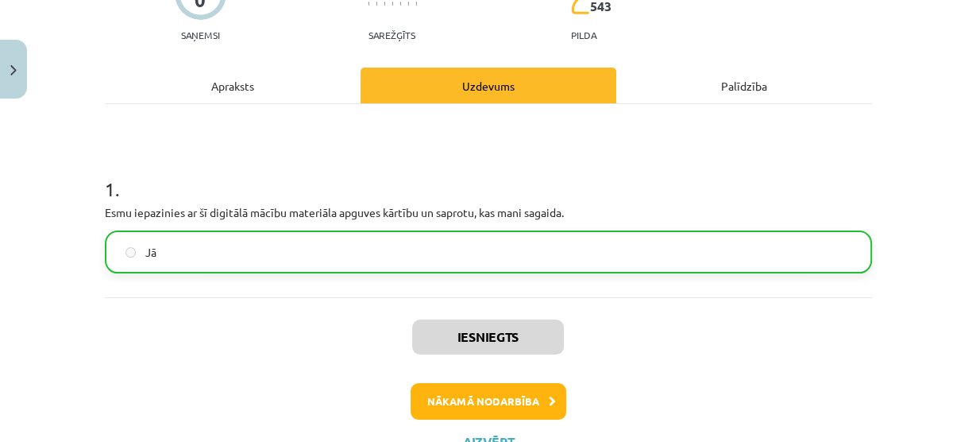
scroll to position [589, 0]
click at [549, 396] on icon at bounding box center [552, 401] width 7 height 10
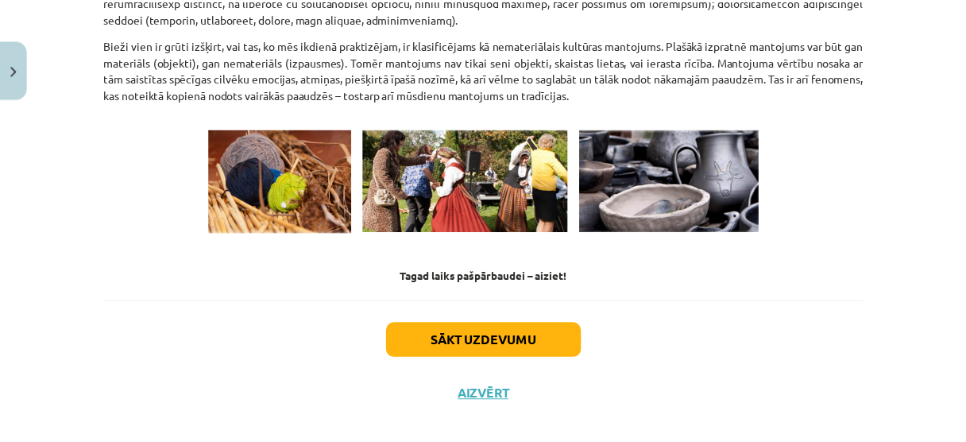
scroll to position [2327, 0]
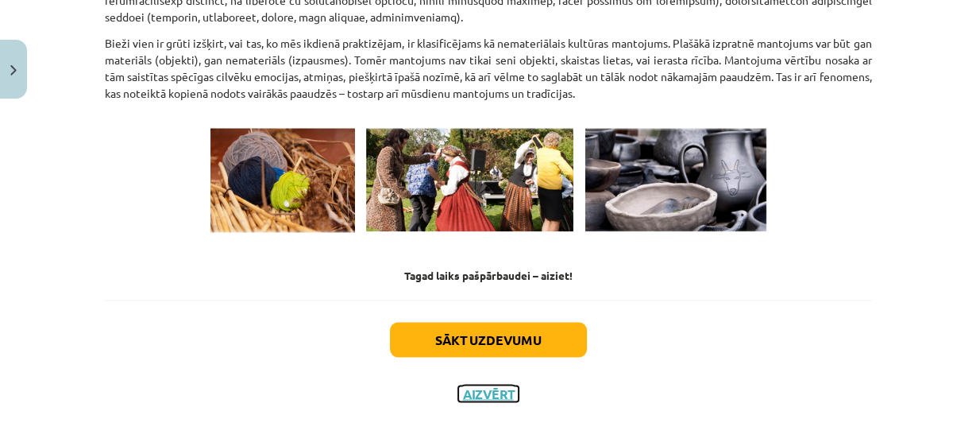
click at [500, 385] on button "Aizvērt" at bounding box center [488, 393] width 60 height 16
